Goal: Complete application form

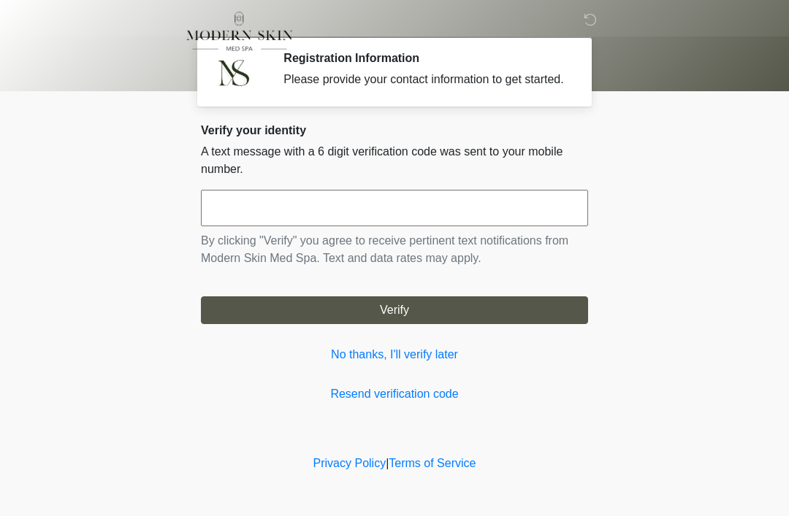
click at [462, 215] on input "text" at bounding box center [394, 208] width 387 height 37
type input "******"
click at [386, 307] on form "****** By clicking "Verify" you agree to receive pertinent text notifications f…" at bounding box center [394, 257] width 387 height 134
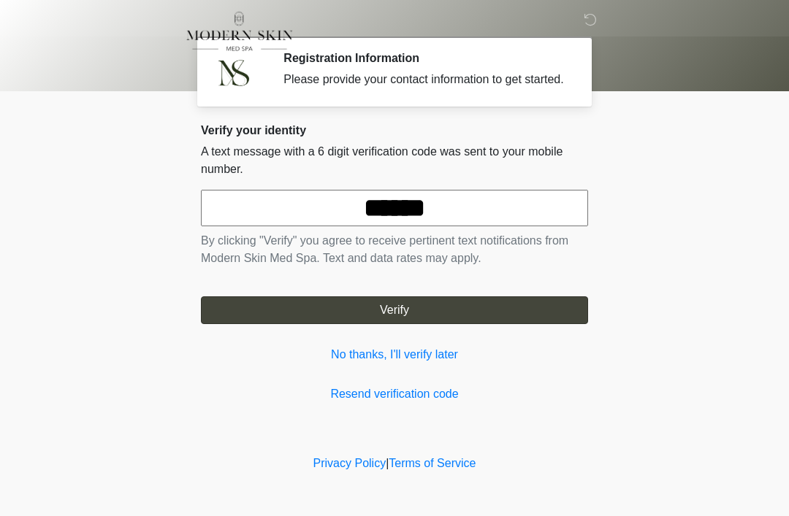
click at [410, 311] on button "Verify" at bounding box center [394, 310] width 387 height 28
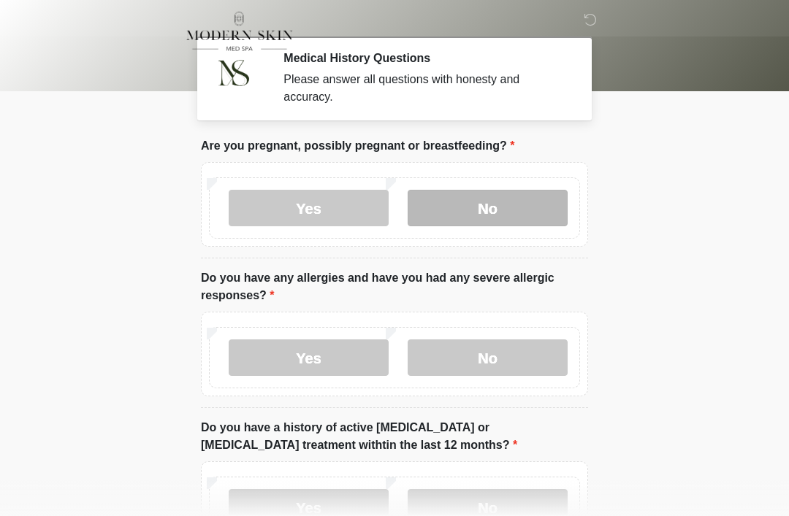
click at [508, 223] on label "No" at bounding box center [487, 208] width 160 height 37
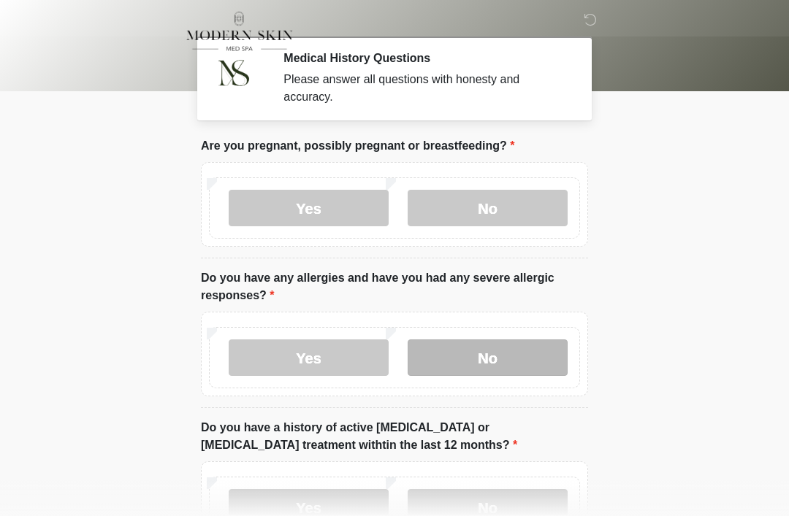
click at [500, 356] on label "No" at bounding box center [487, 358] width 160 height 37
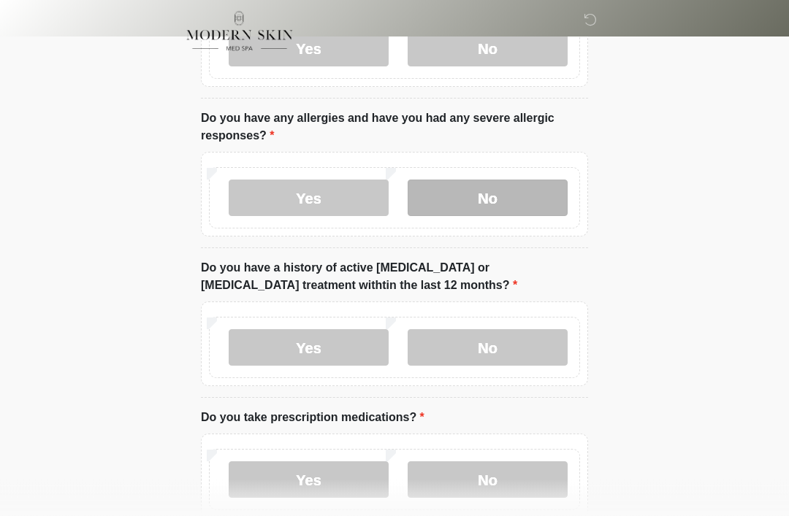
scroll to position [161, 0]
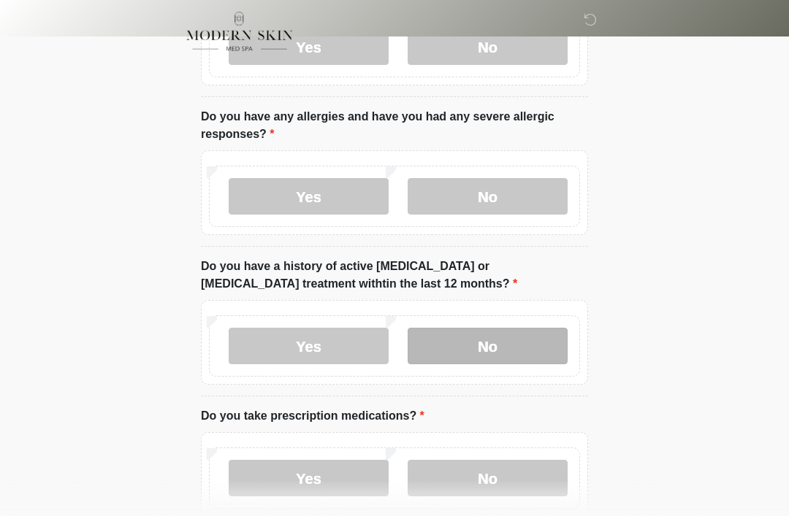
click at [513, 341] on label "No" at bounding box center [487, 346] width 160 height 37
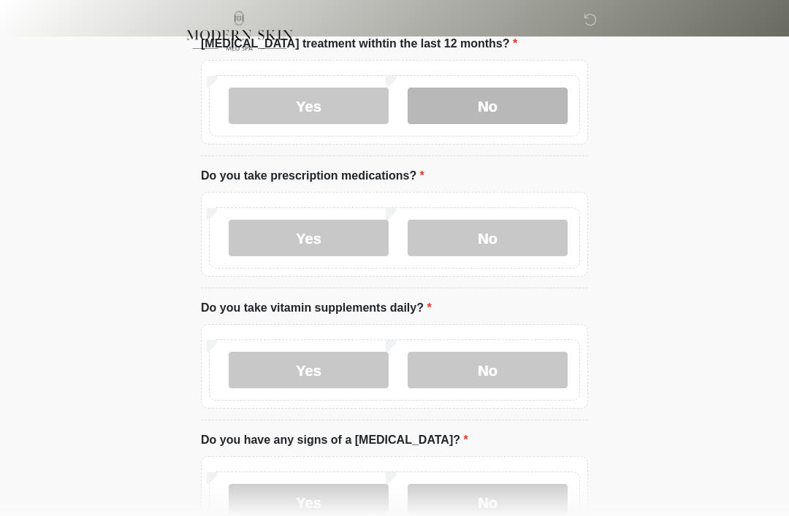
scroll to position [404, 0]
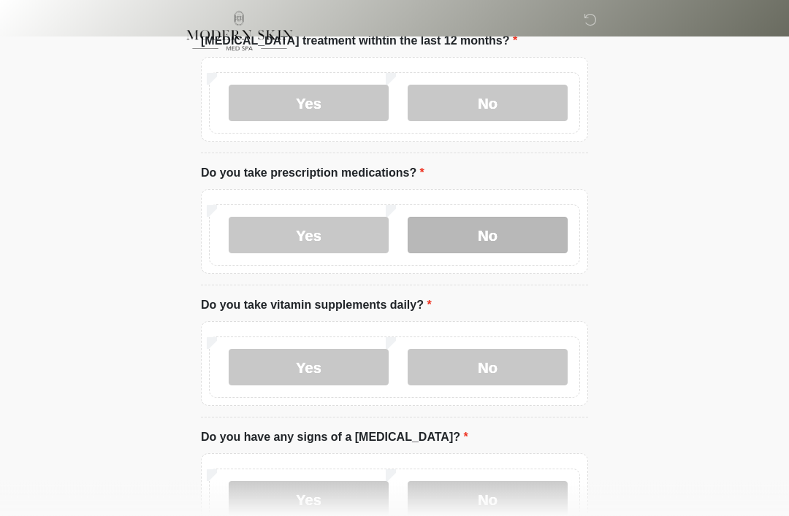
click at [500, 234] on label "No" at bounding box center [487, 236] width 160 height 37
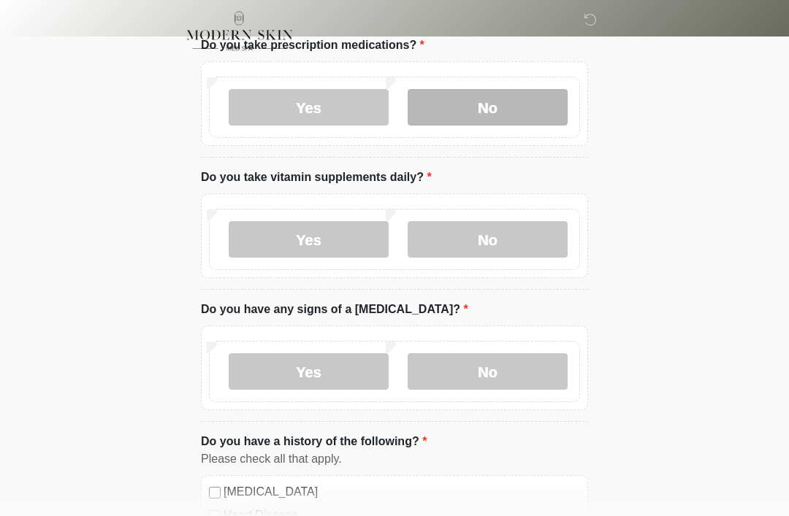
scroll to position [533, 0]
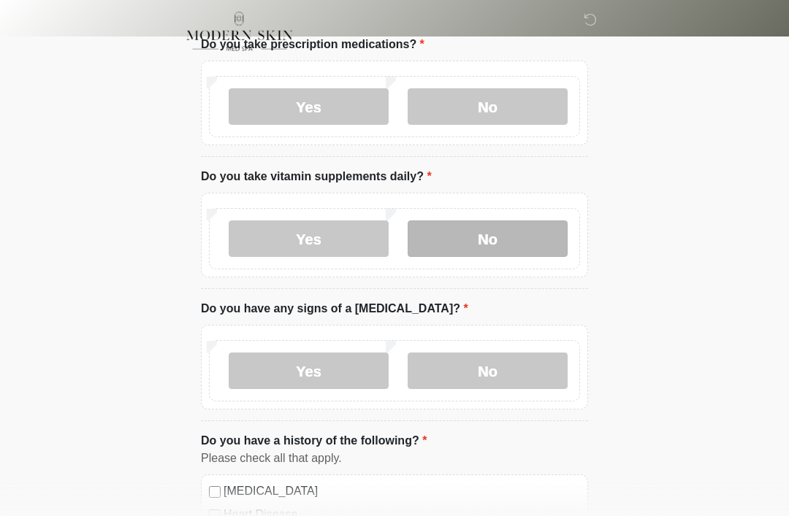
click at [489, 243] on label "No" at bounding box center [487, 239] width 160 height 37
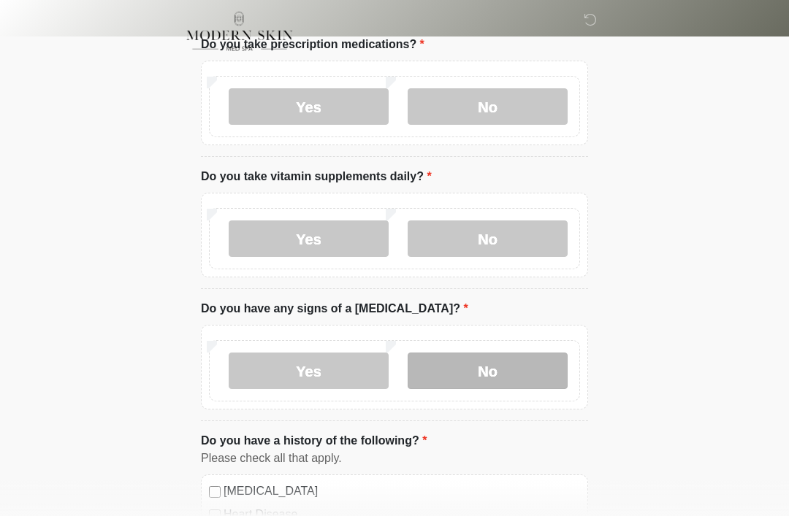
click at [510, 364] on label "No" at bounding box center [487, 371] width 160 height 37
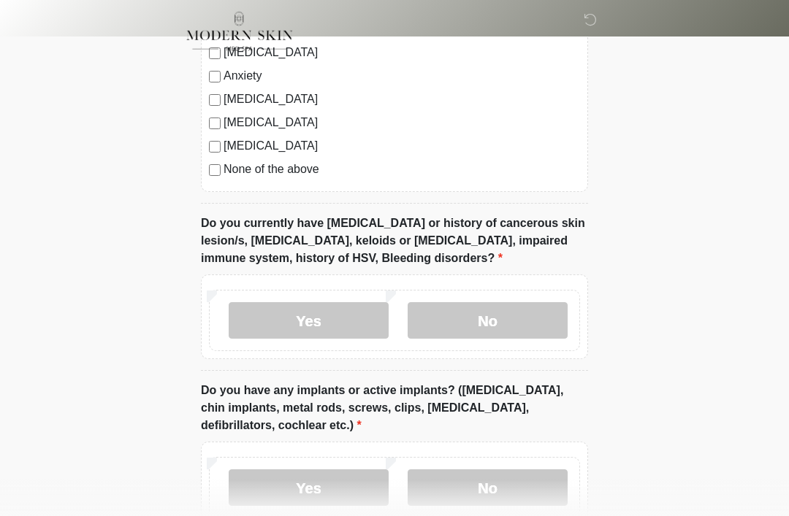
scroll to position [1113, 0]
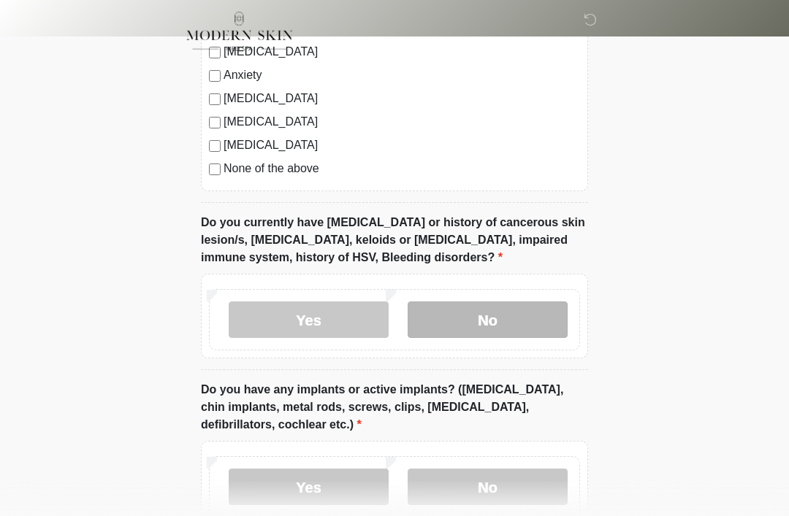
click at [465, 310] on label "No" at bounding box center [487, 320] width 160 height 37
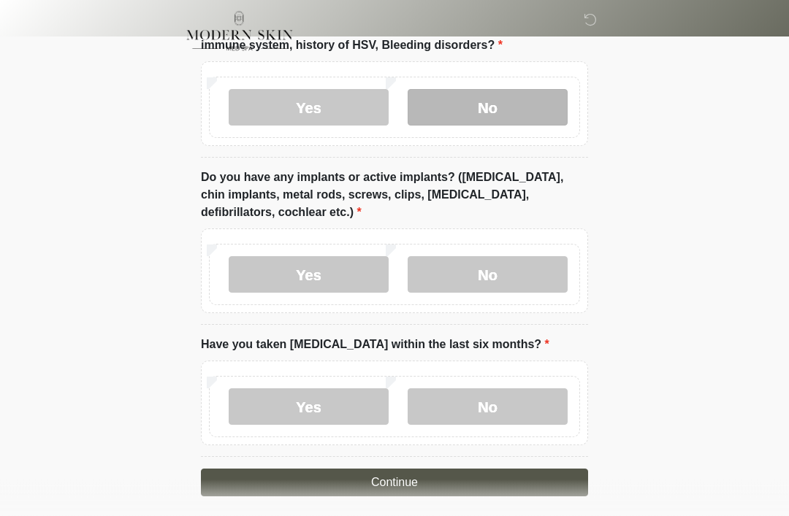
scroll to position [1334, 0]
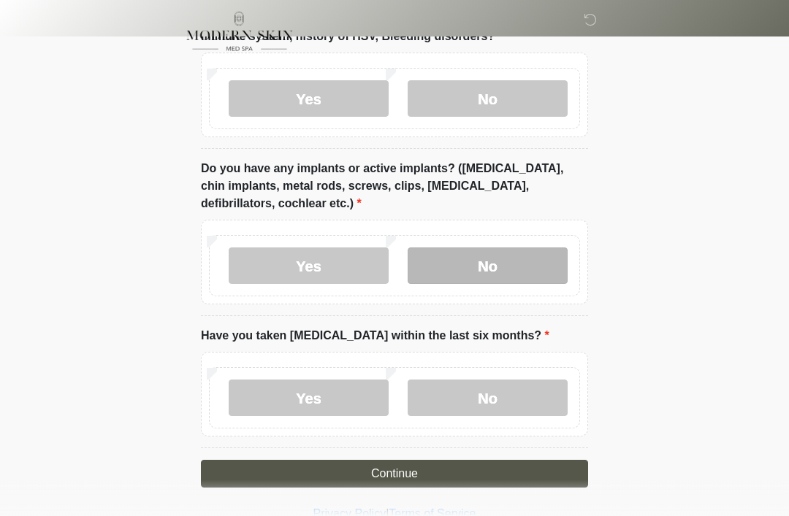
click at [475, 254] on label "No" at bounding box center [487, 266] width 160 height 37
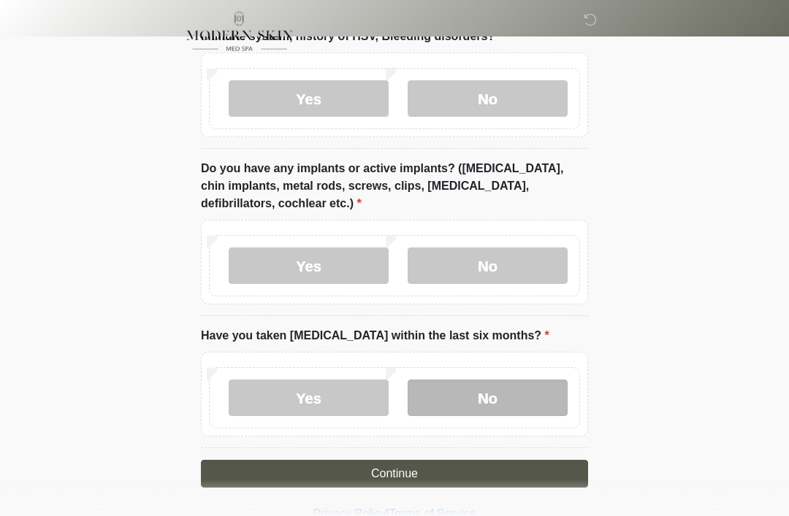
click at [475, 386] on label "No" at bounding box center [487, 398] width 160 height 37
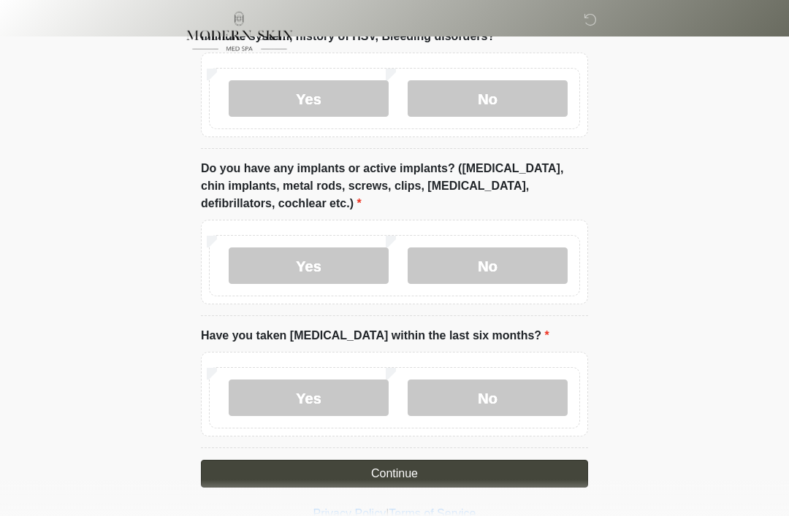
click at [397, 470] on button "Continue" at bounding box center [394, 474] width 387 height 28
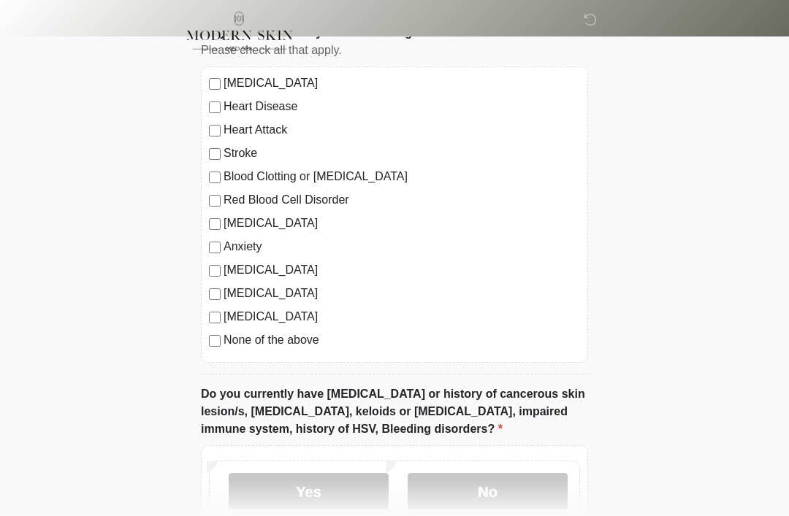
scroll to position [0, 0]
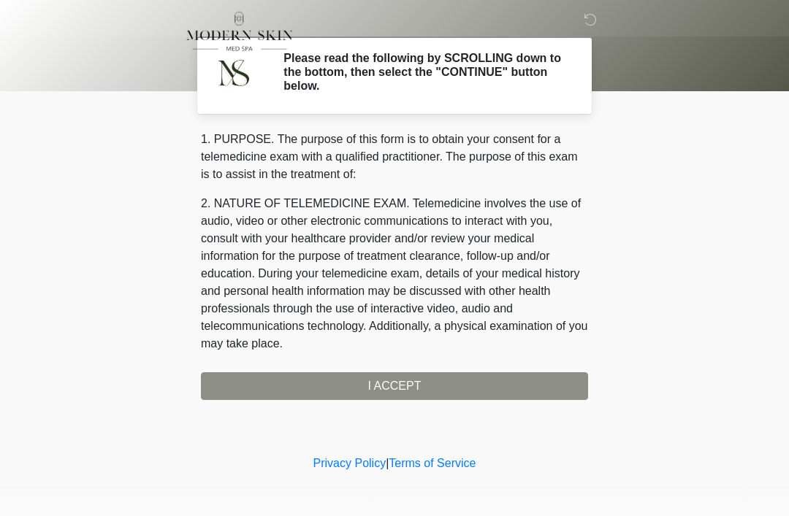
click at [372, 381] on div "1. PURPOSE. The purpose of this form is to obtain your consent for a telemedici…" at bounding box center [394, 265] width 387 height 269
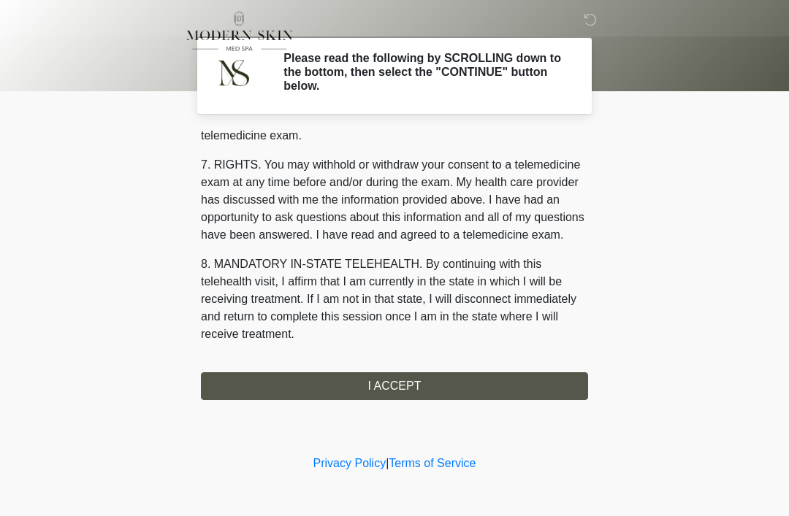
scroll to position [623, 0]
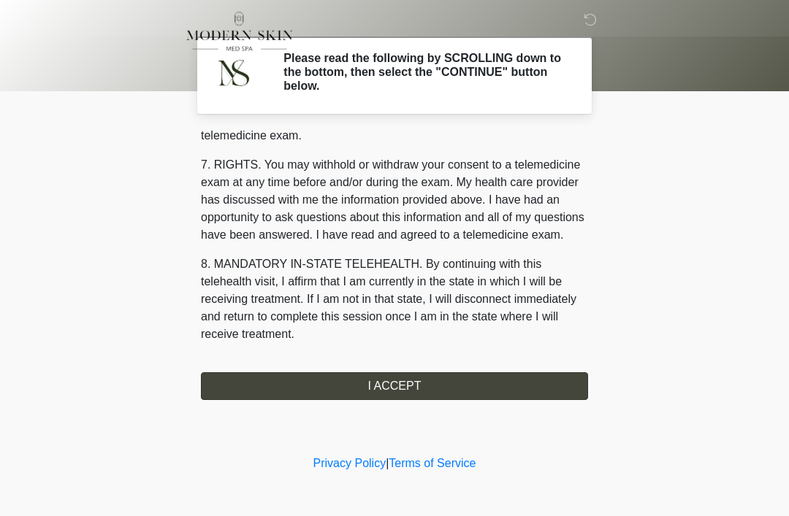
click at [391, 375] on button "I ACCEPT" at bounding box center [394, 386] width 387 height 28
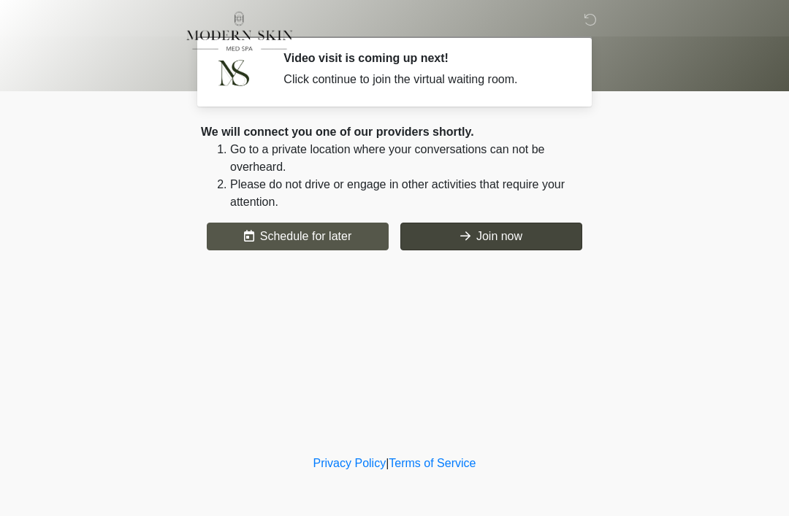
click at [476, 234] on button "Join now" at bounding box center [491, 237] width 182 height 28
